Goal: Task Accomplishment & Management: Manage account settings

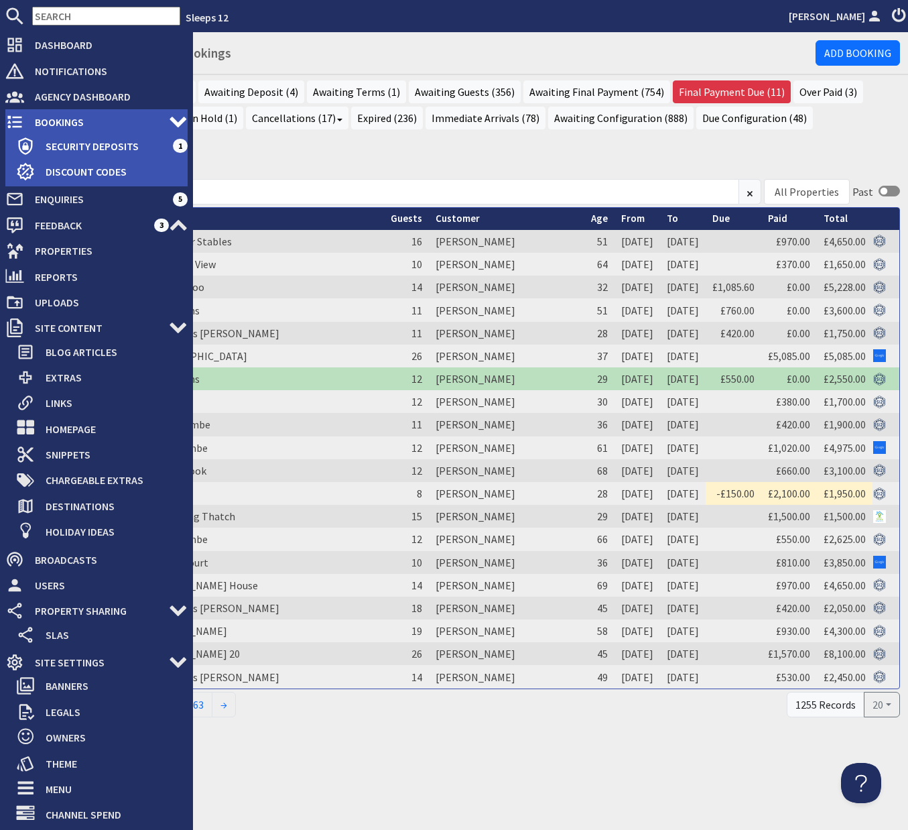
click at [58, 121] on span "Bookings" at bounding box center [96, 121] width 145 height 21
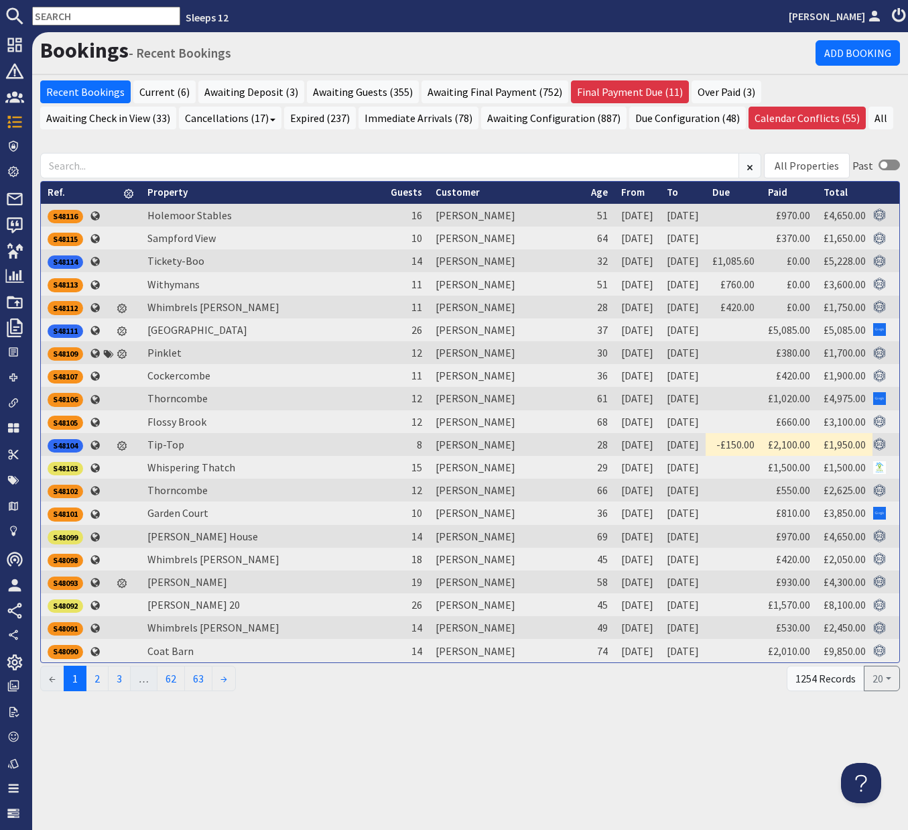
click at [84, 16] on input "text" at bounding box center [106, 16] width 148 height 19
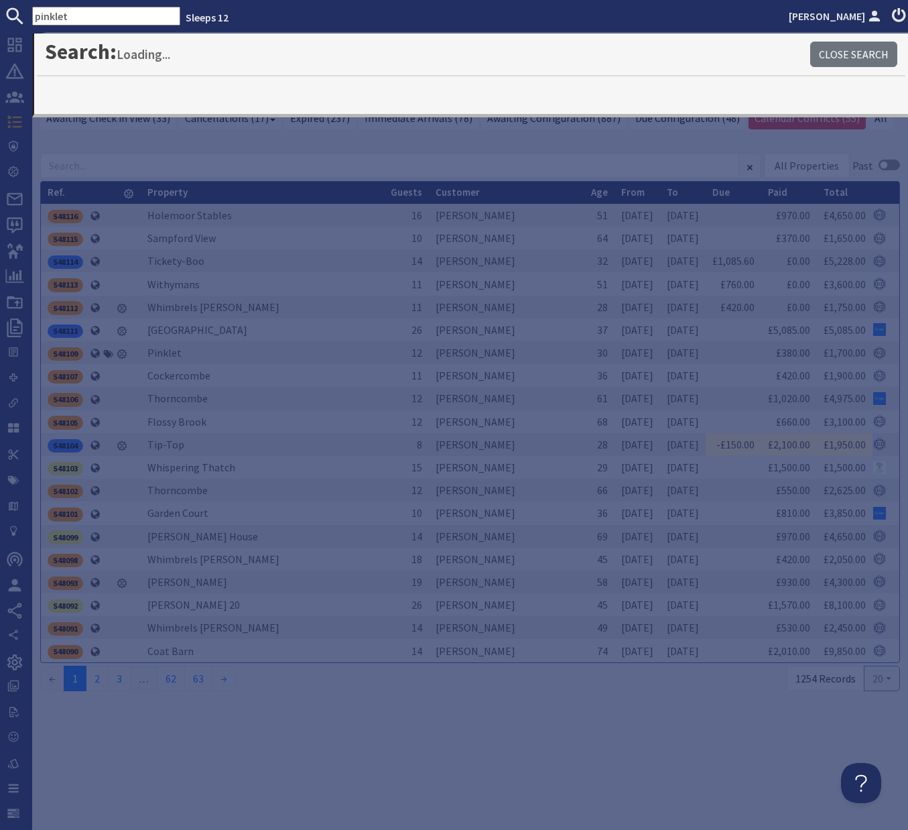
type input "pinklet"
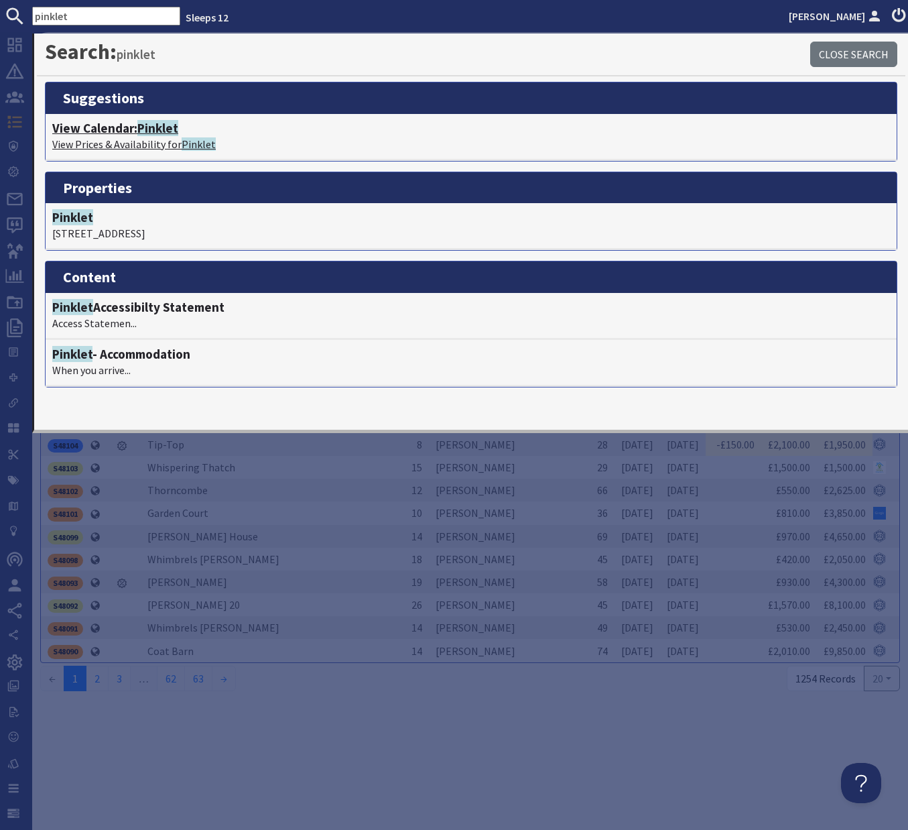
click at [106, 131] on h4 "View Calendar: Pinklet" at bounding box center [471, 128] width 838 height 15
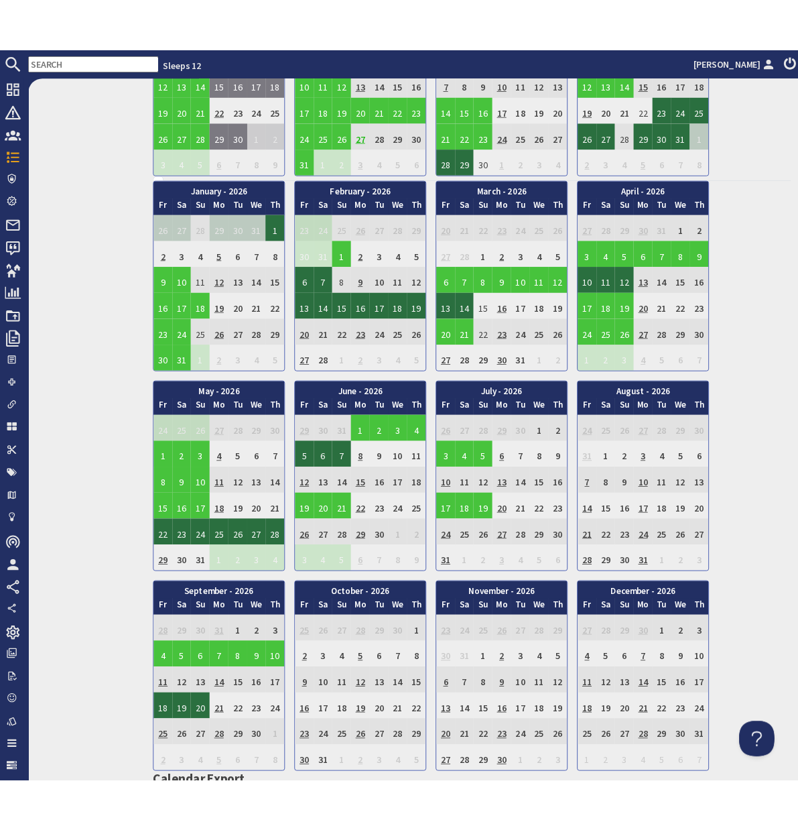
scroll to position [684, 0]
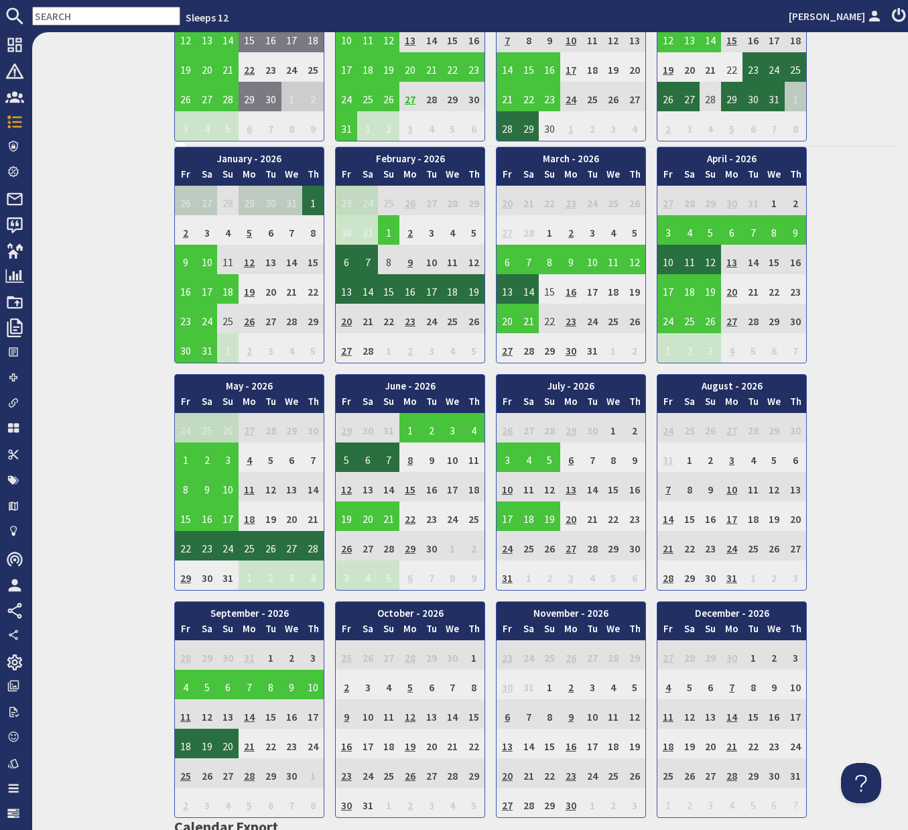
click at [347, 492] on td "12" at bounding box center [346, 486] width 21 height 29
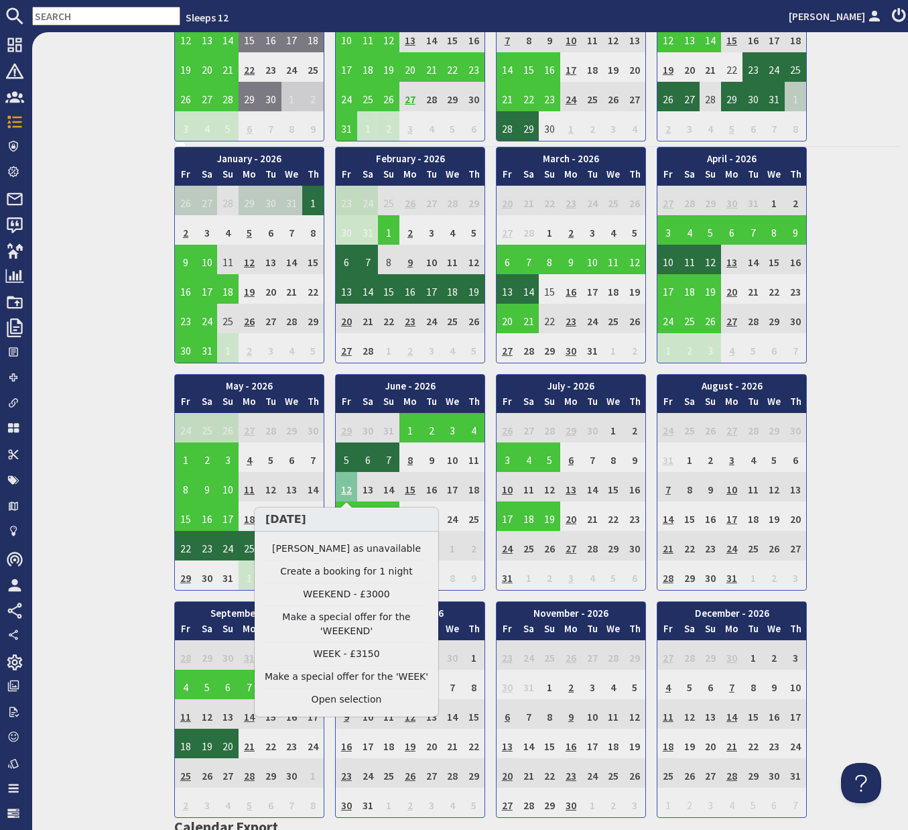
click at [347, 492] on td "12" at bounding box center [346, 486] width 21 height 29
click at [344, 698] on link "Clear selection" at bounding box center [346, 699] width 165 height 14
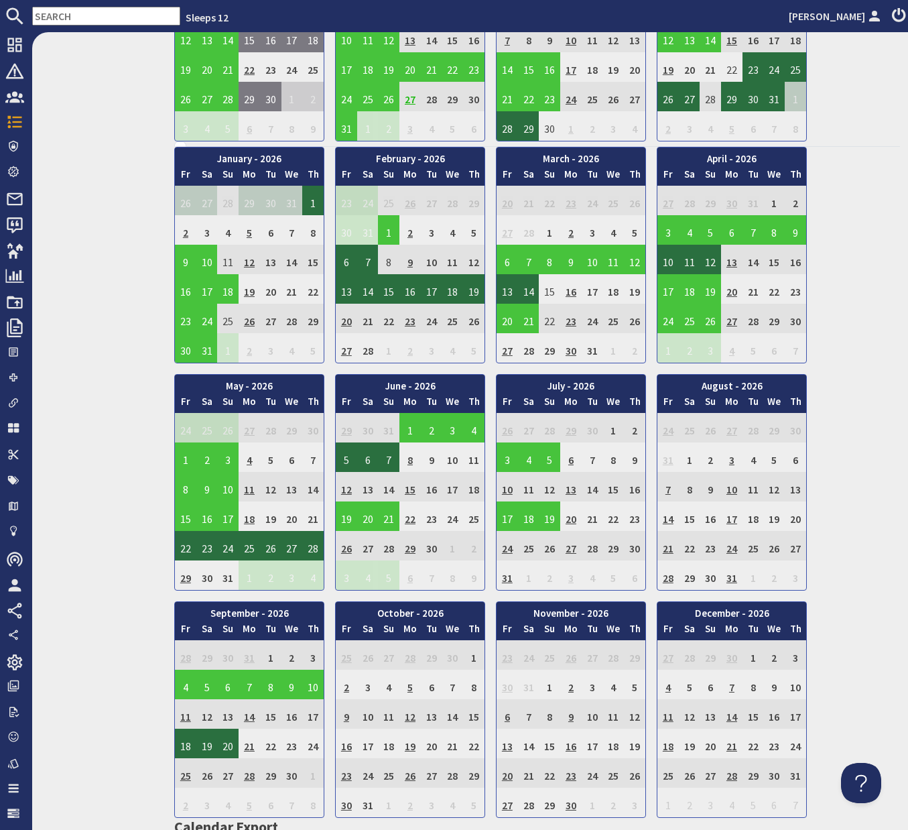
click at [349, 546] on td "26" at bounding box center [346, 545] width 21 height 29
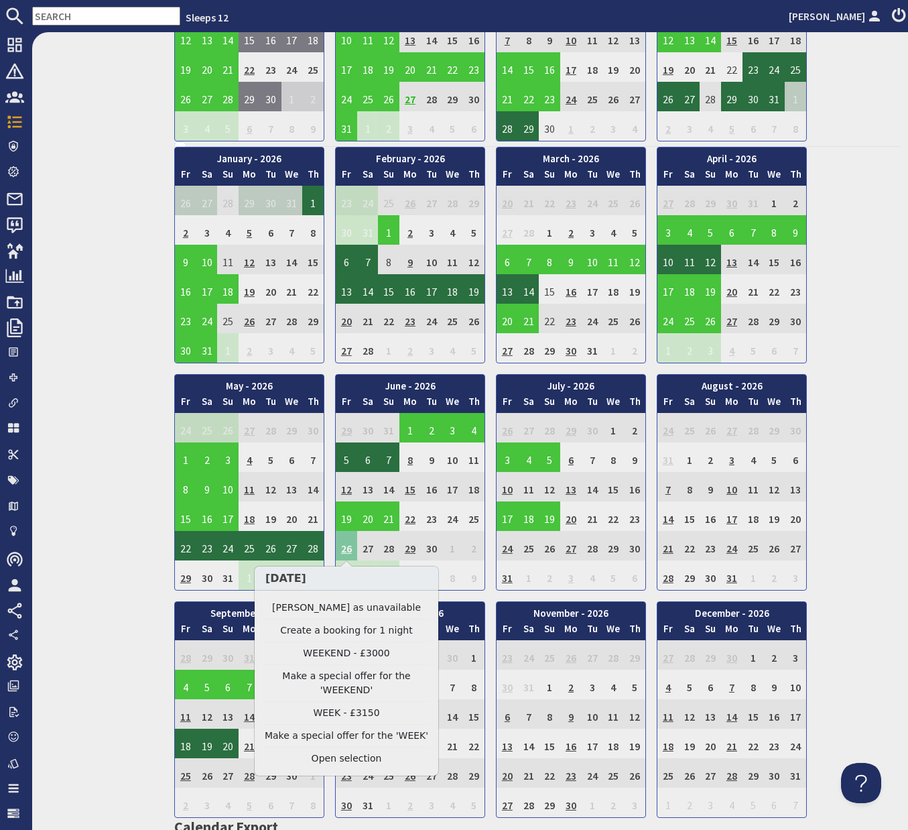
click at [349, 546] on td "26" at bounding box center [346, 545] width 21 height 29
click at [360, 755] on link "Clear selection" at bounding box center [346, 758] width 165 height 14
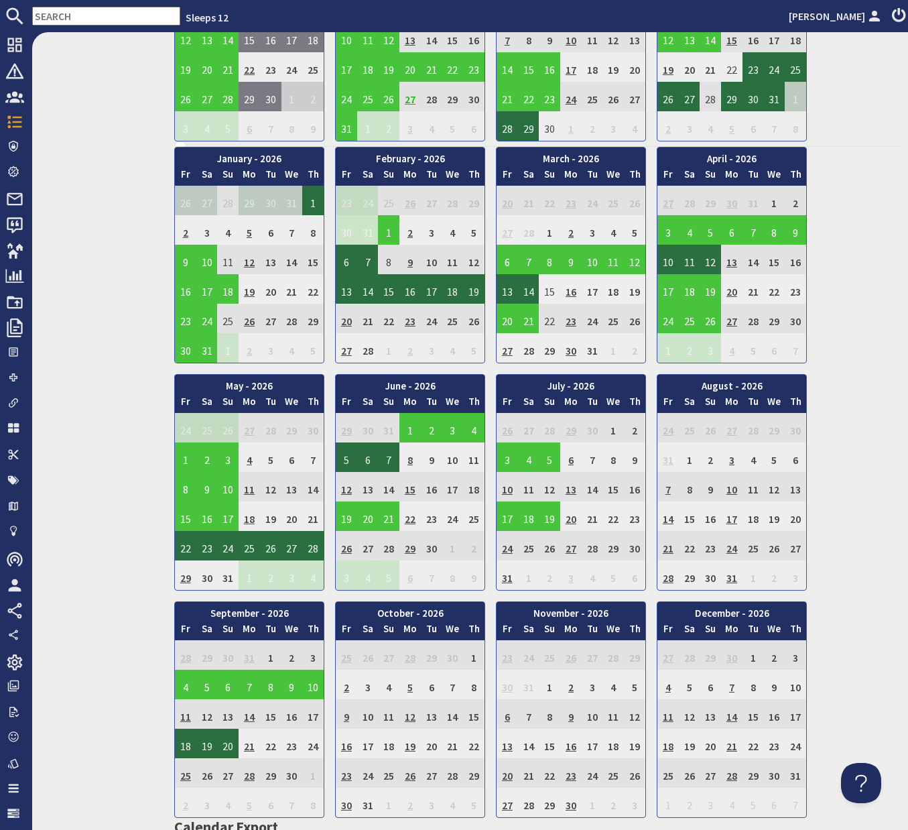
click at [348, 489] on td "12" at bounding box center [346, 486] width 21 height 29
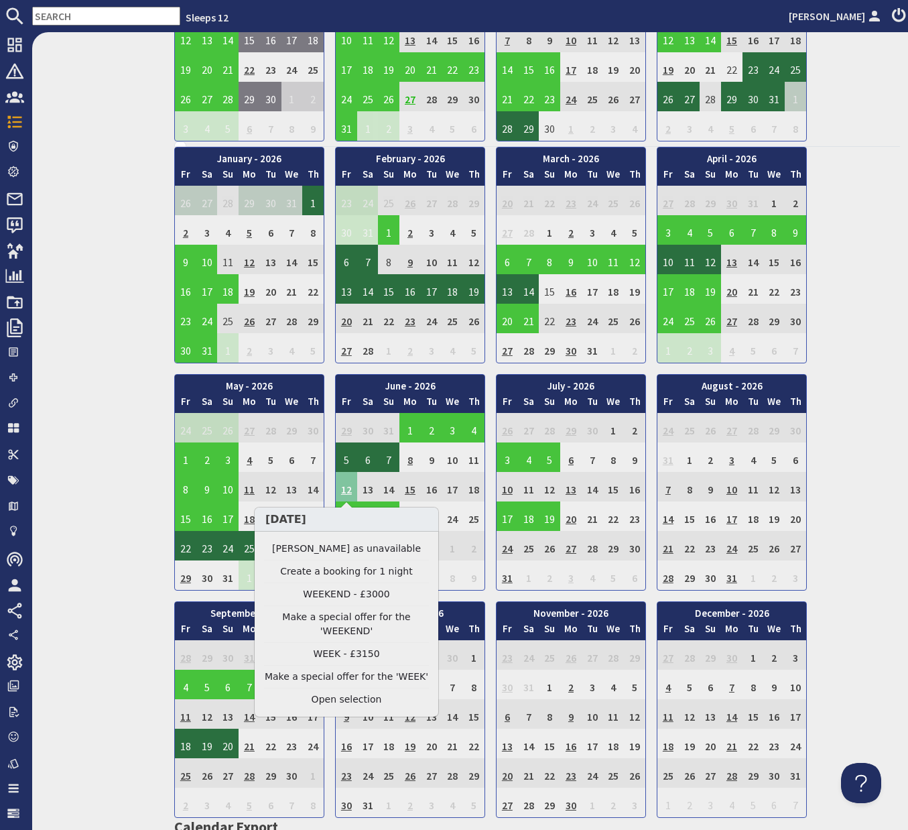
click at [348, 489] on td "12" at bounding box center [346, 486] width 21 height 29
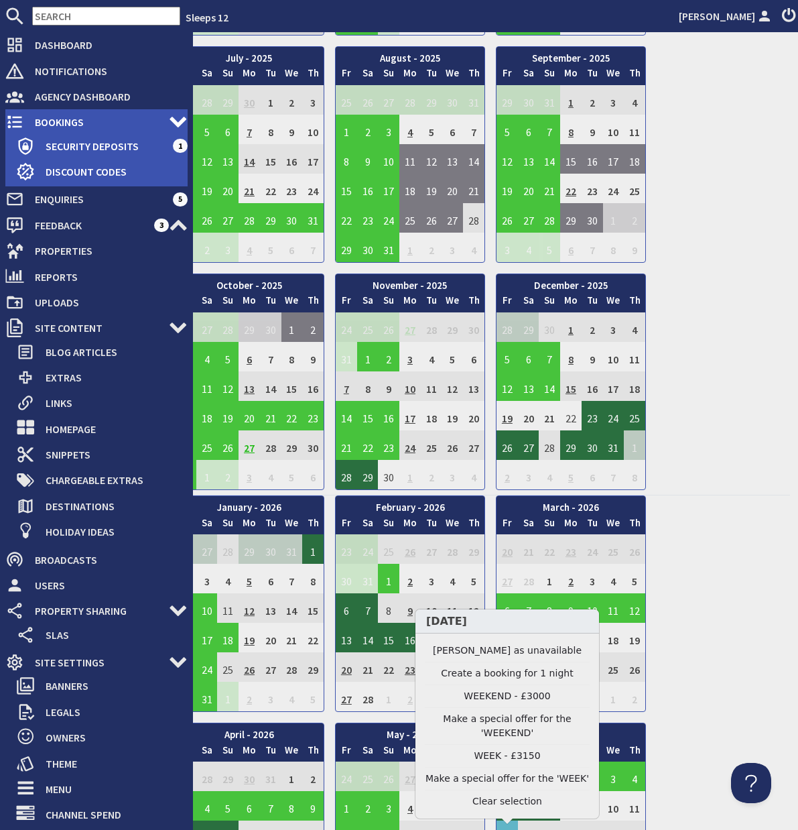
scroll to position [557, 0]
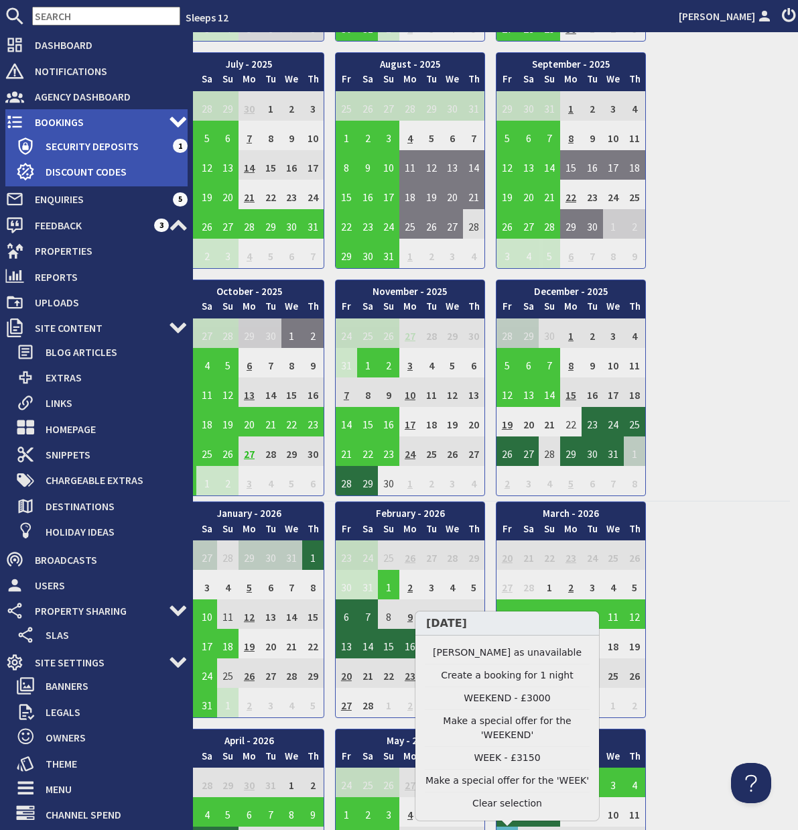
click at [47, 121] on span "Bookings" at bounding box center [96, 121] width 145 height 21
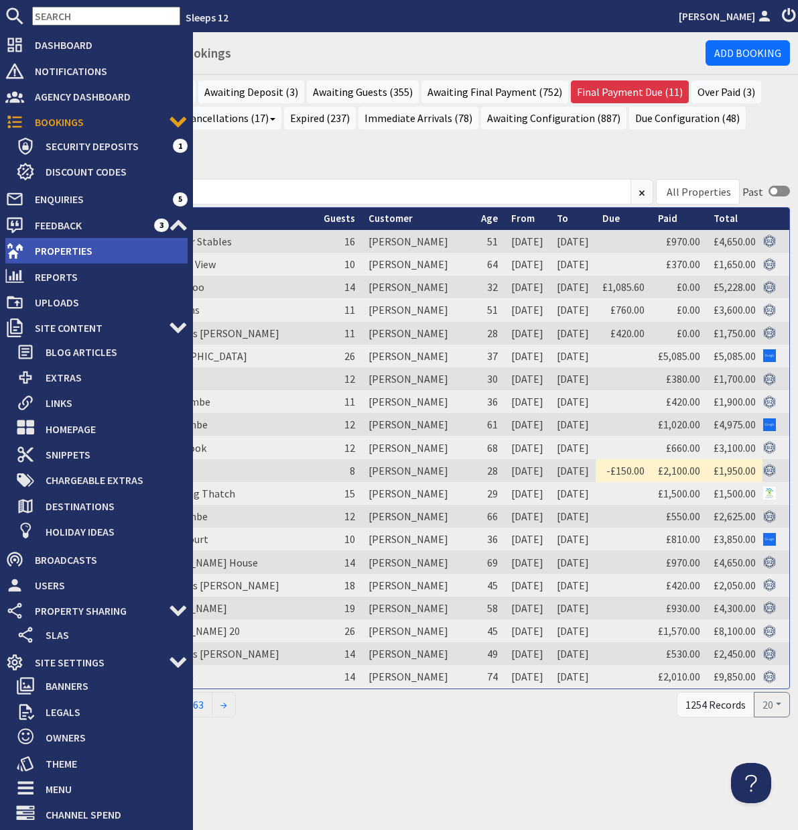
click at [53, 259] on span "Properties" at bounding box center [106, 250] width 164 height 21
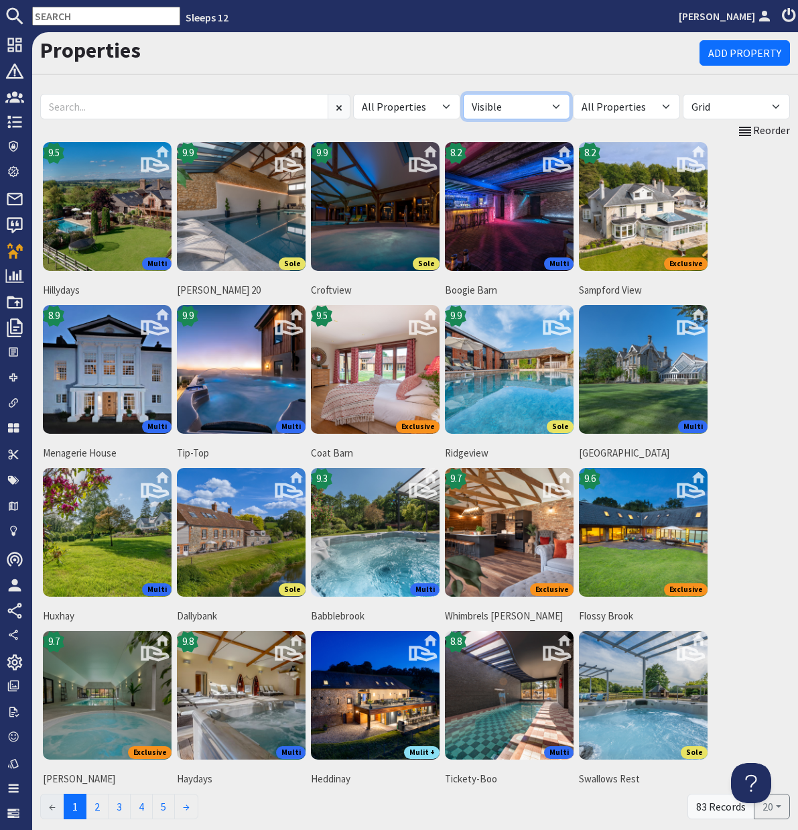
click at [555, 110] on select "All Visible Not Visible" at bounding box center [516, 106] width 107 height 25
select select "false"
click at [463, 94] on select "All Visible Not Visible" at bounding box center [516, 106] width 107 height 25
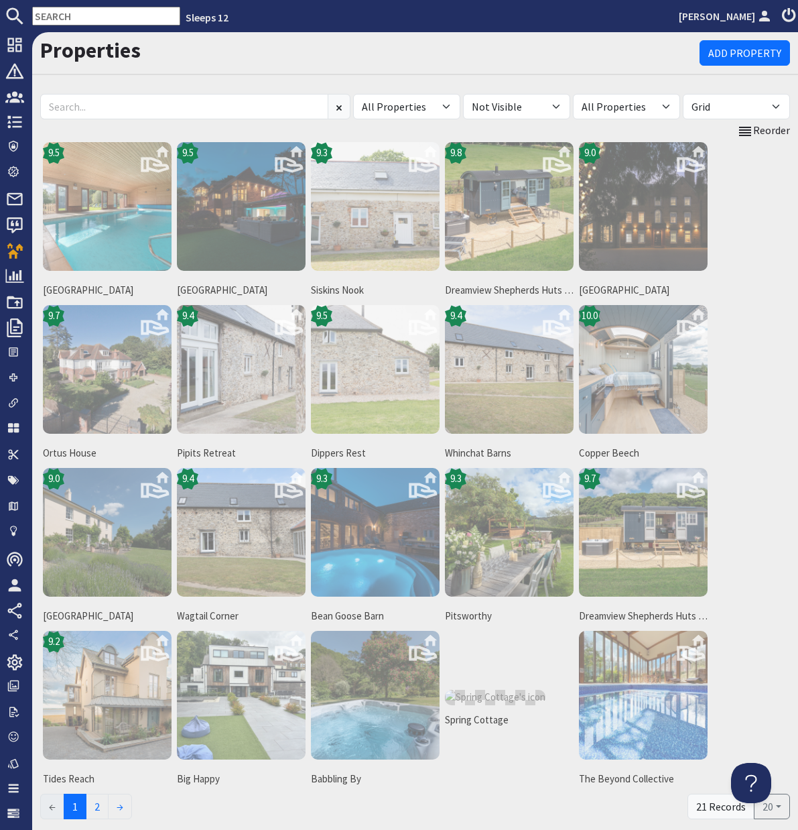
scroll to position [60, 0]
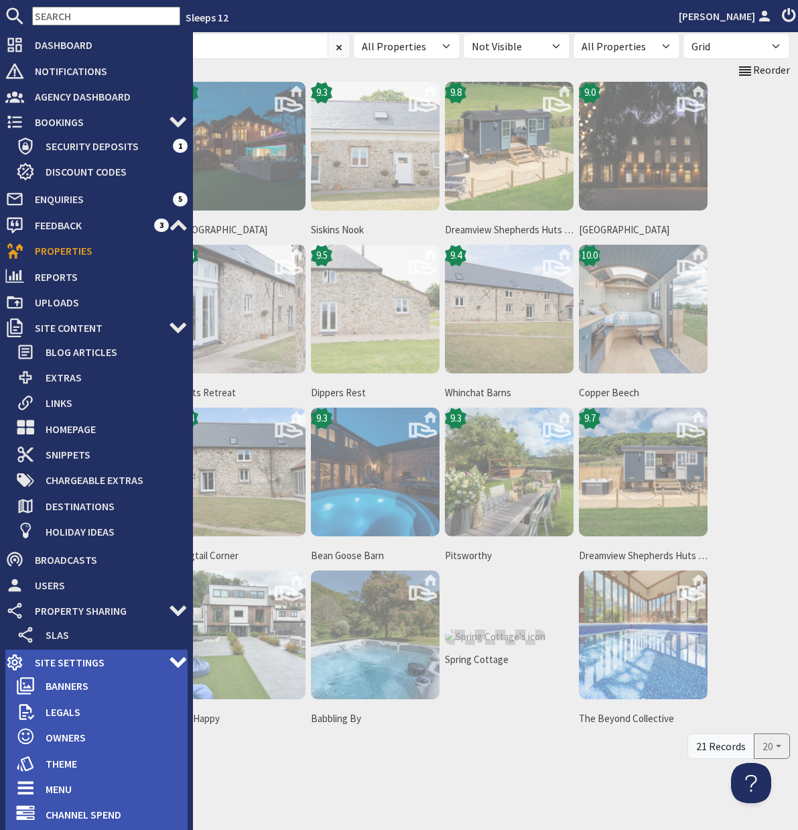
click at [86, 660] on span "Site Settings" at bounding box center [96, 661] width 145 height 21
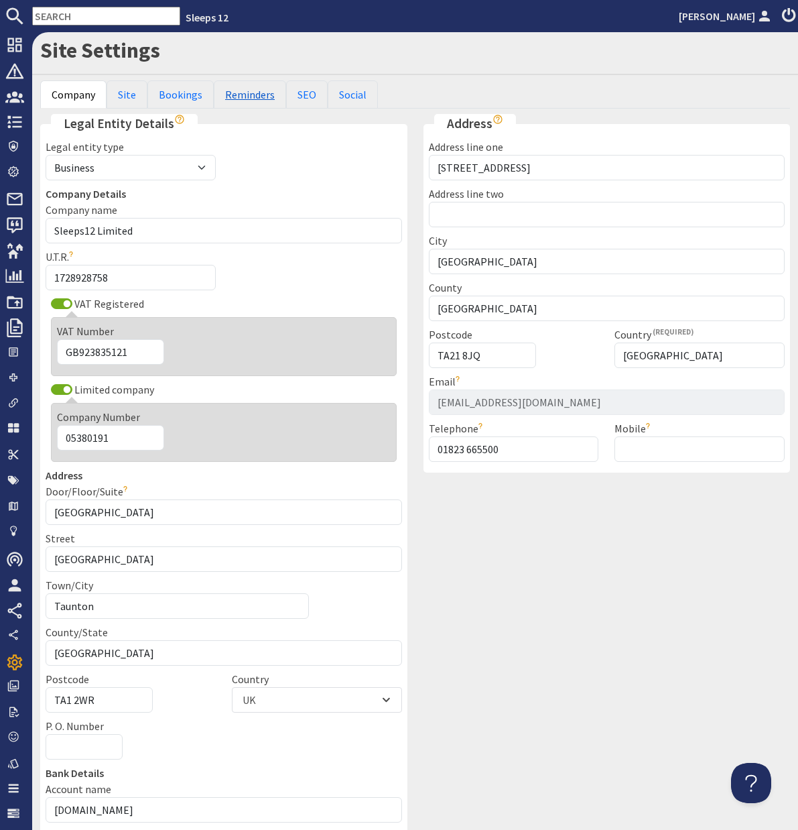
click at [249, 92] on link "Reminders" at bounding box center [250, 94] width 72 height 28
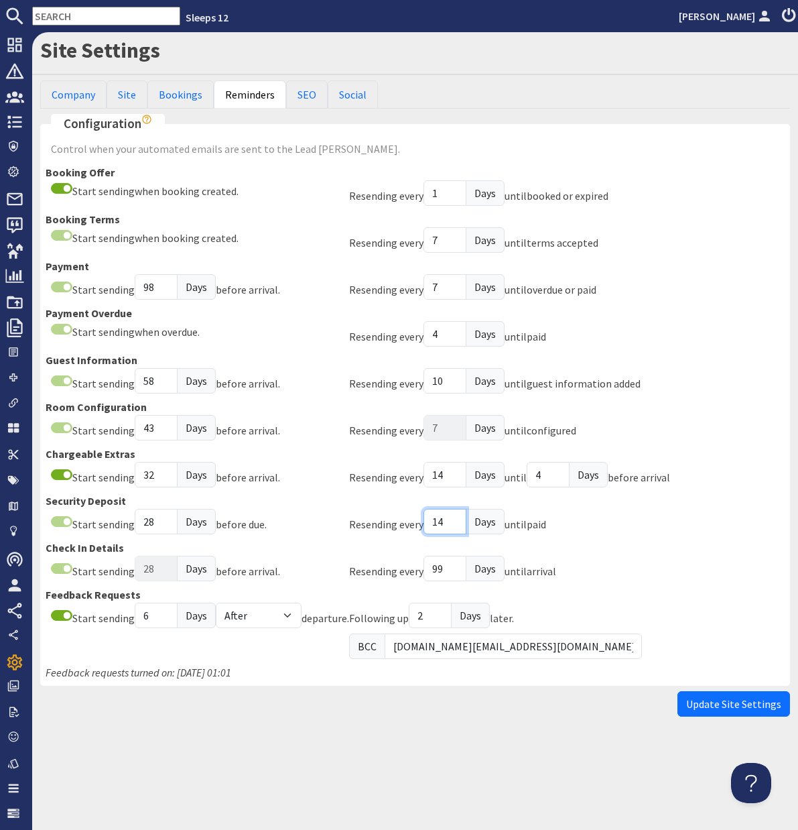
drag, startPoint x: 436, startPoint y: 523, endPoint x: 446, endPoint y: 522, distance: 10.7
click at [446, 522] on input "14" at bounding box center [445, 521] width 43 height 25
type input "7"
click at [719, 706] on span "Update Site Settings" at bounding box center [733, 703] width 95 height 13
